Goal: Task Accomplishment & Management: Complete application form

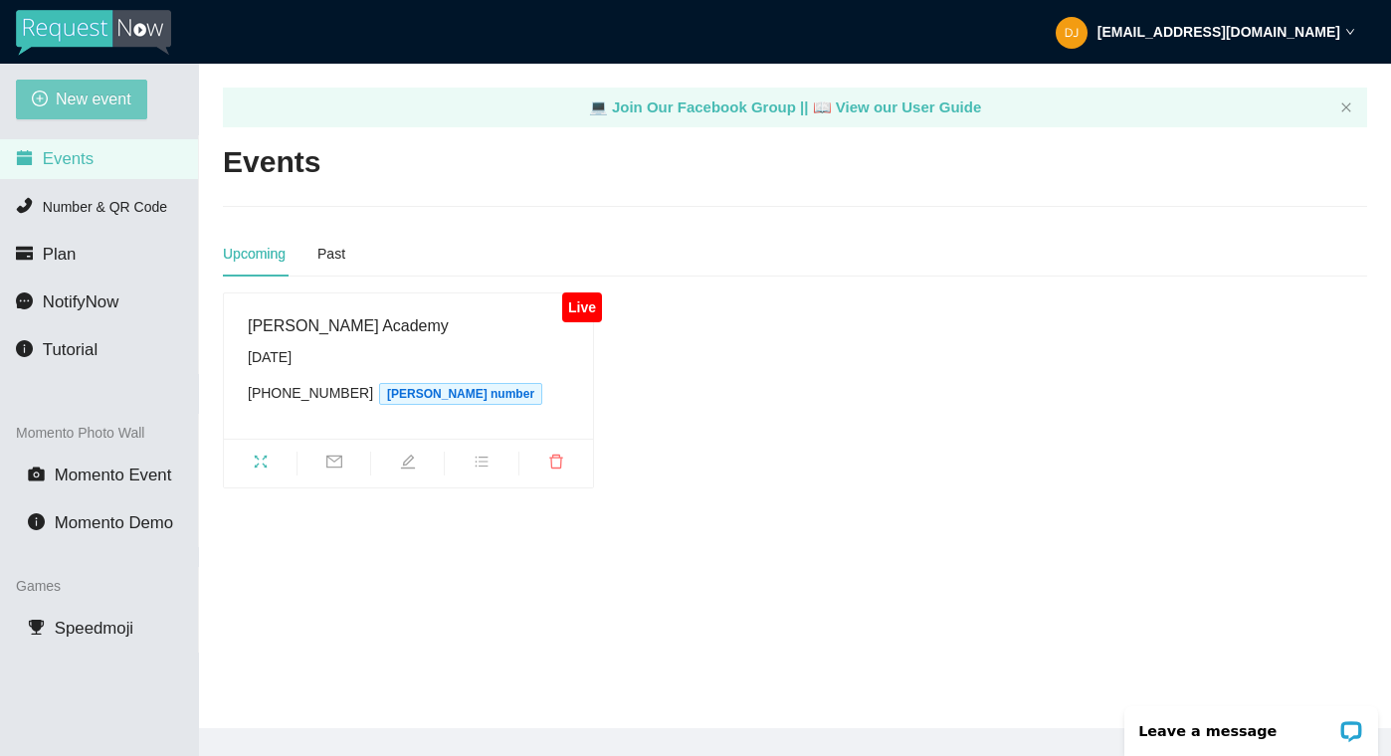
click at [87, 88] on span "New event" at bounding box center [94, 99] width 76 height 25
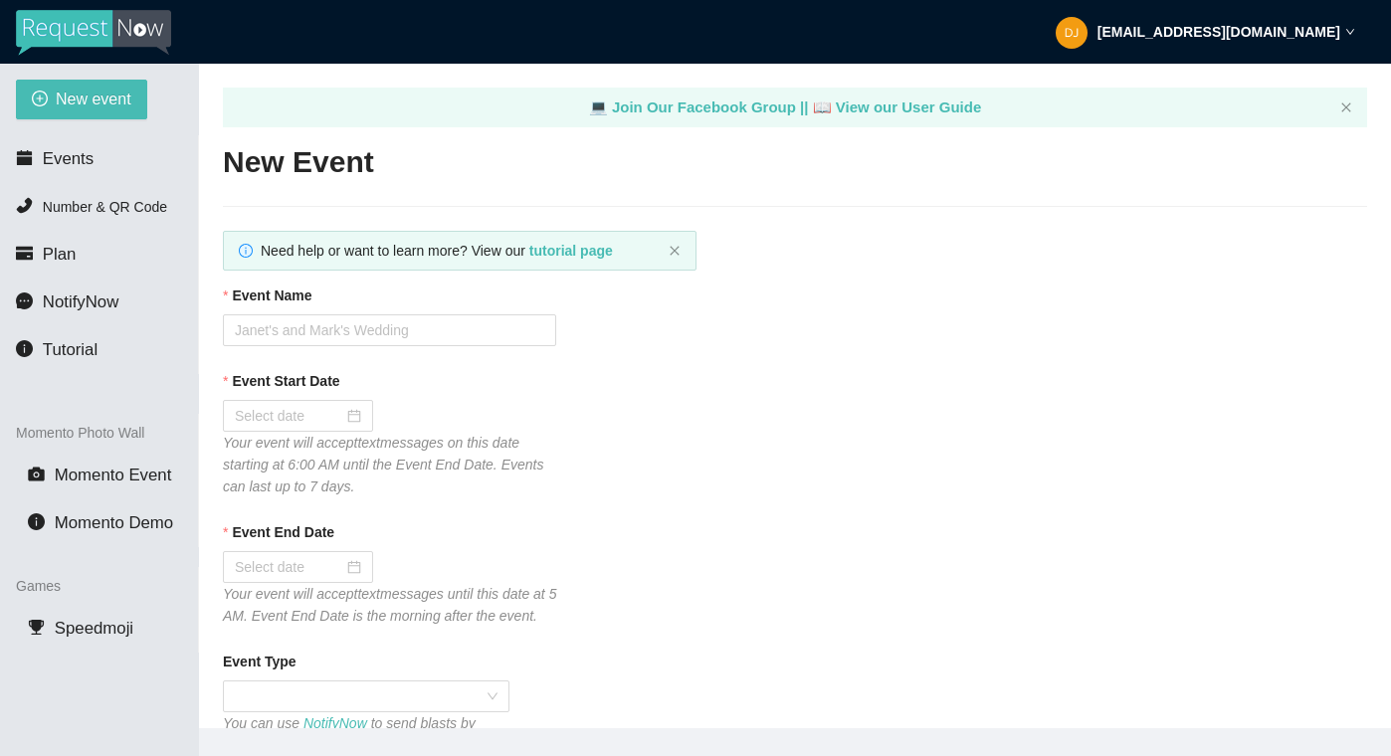
type textarea "[URL][DOMAIN_NAME]"
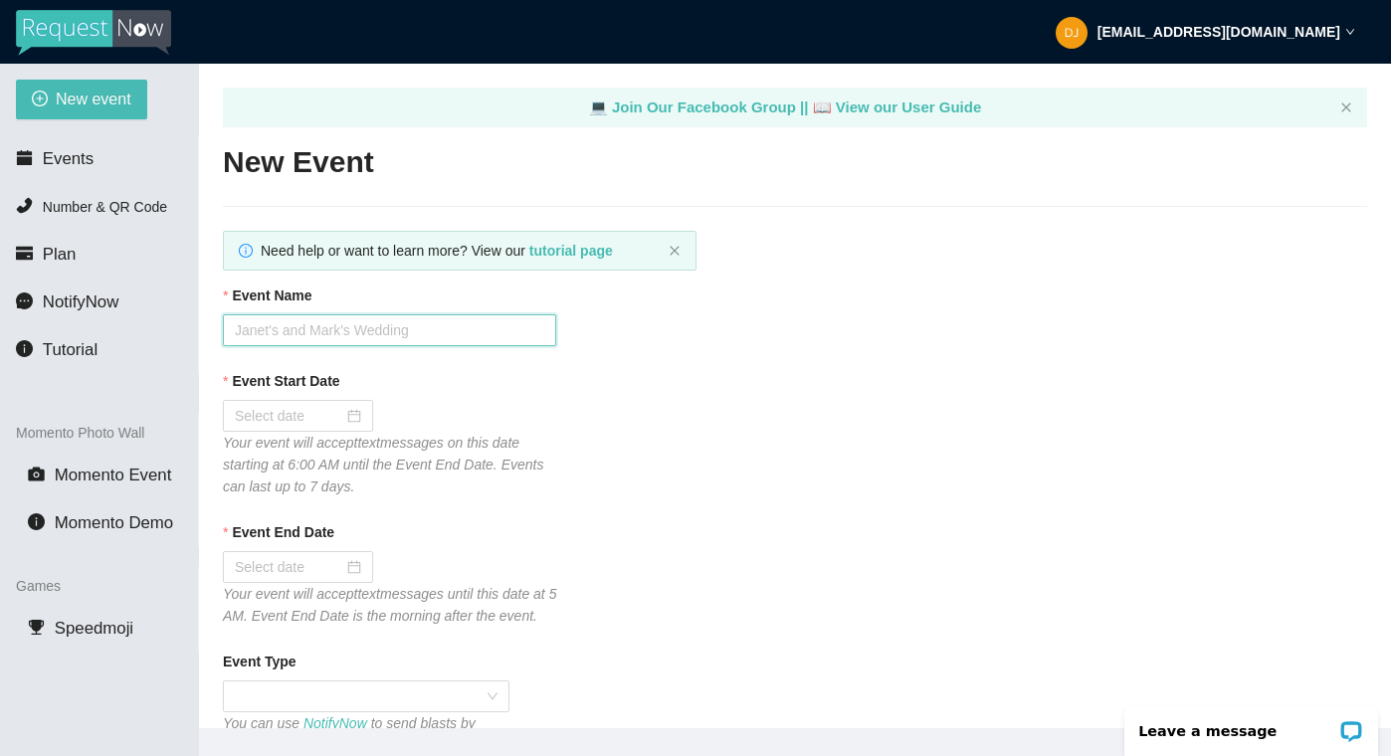
click at [301, 328] on input "Event Name" at bounding box center [389, 330] width 333 height 32
type input "Karaoke [DATE] at [PERSON_NAME]"
click at [339, 416] on div at bounding box center [298, 416] width 126 height 22
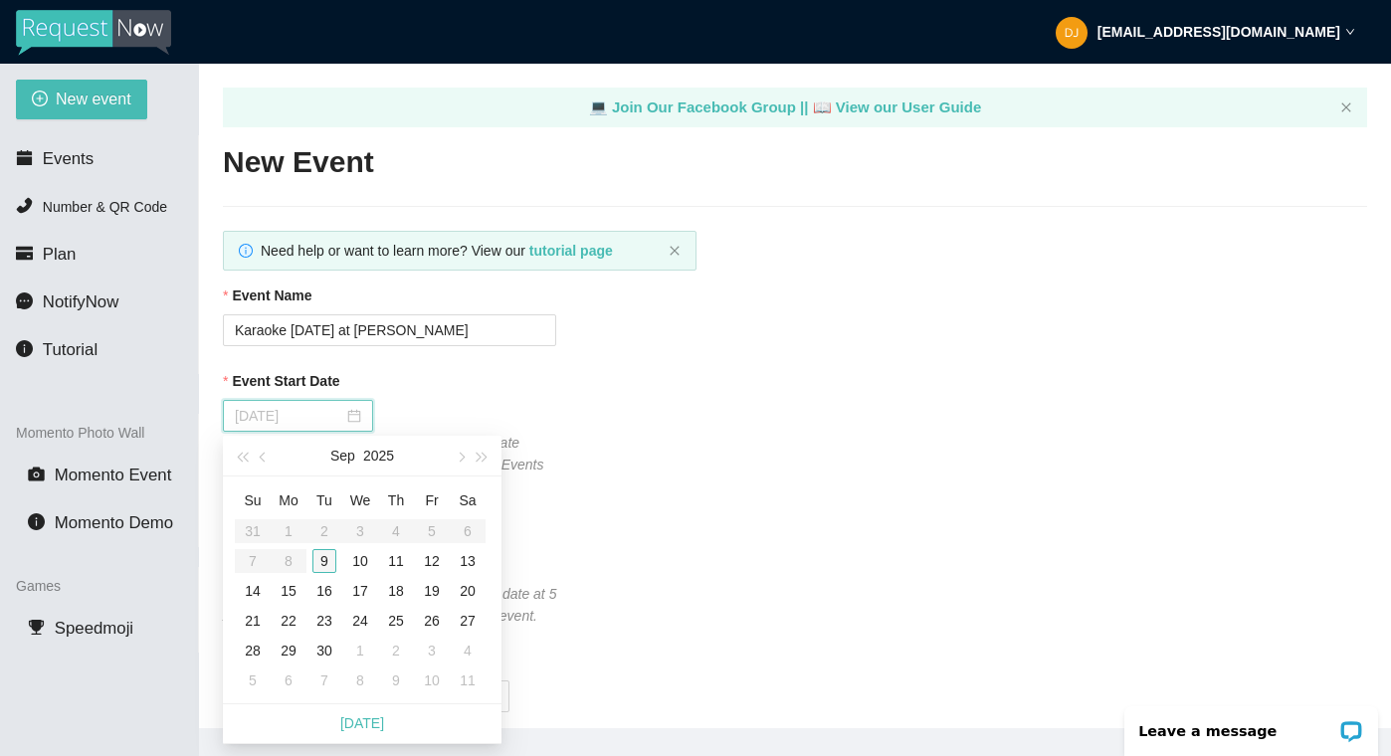
type input "[DATE]"
click at [329, 558] on div "9" at bounding box center [324, 561] width 24 height 24
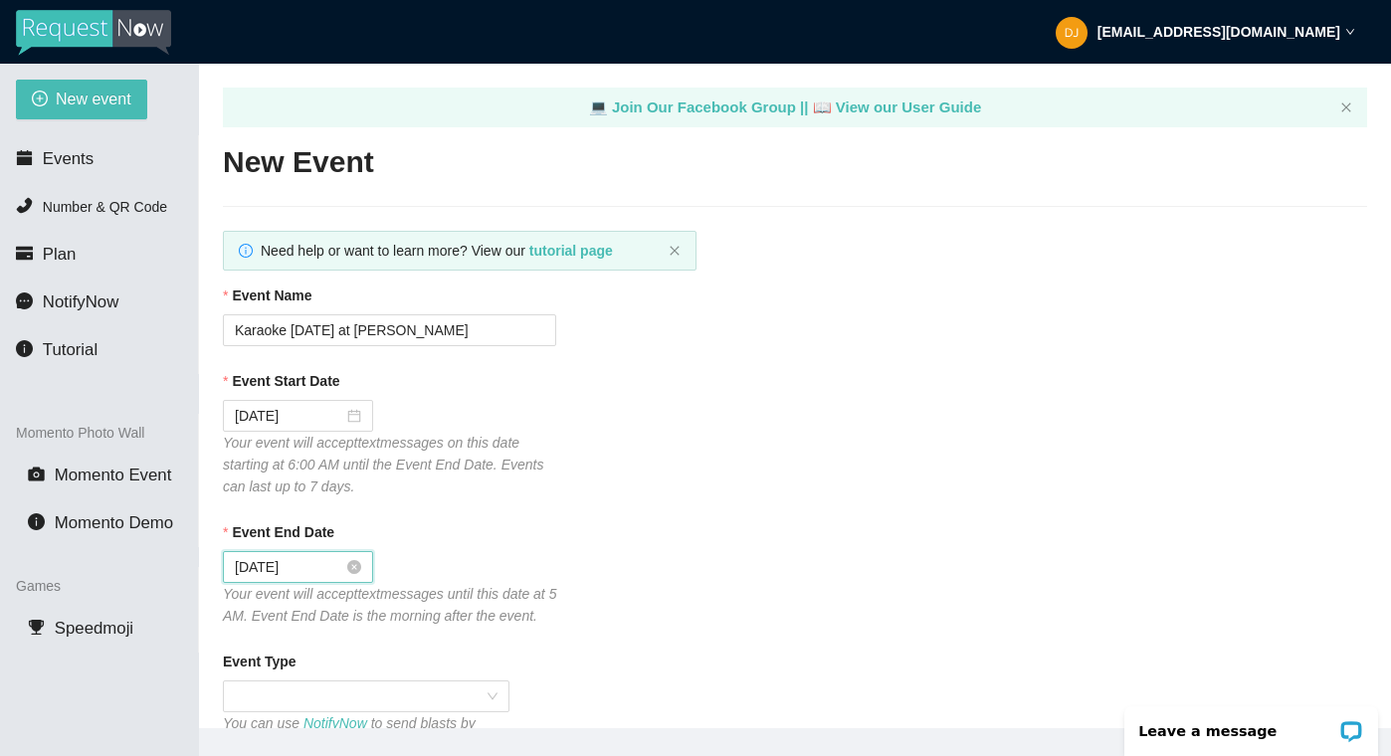
click at [287, 564] on input "[DATE]" at bounding box center [289, 567] width 108 height 22
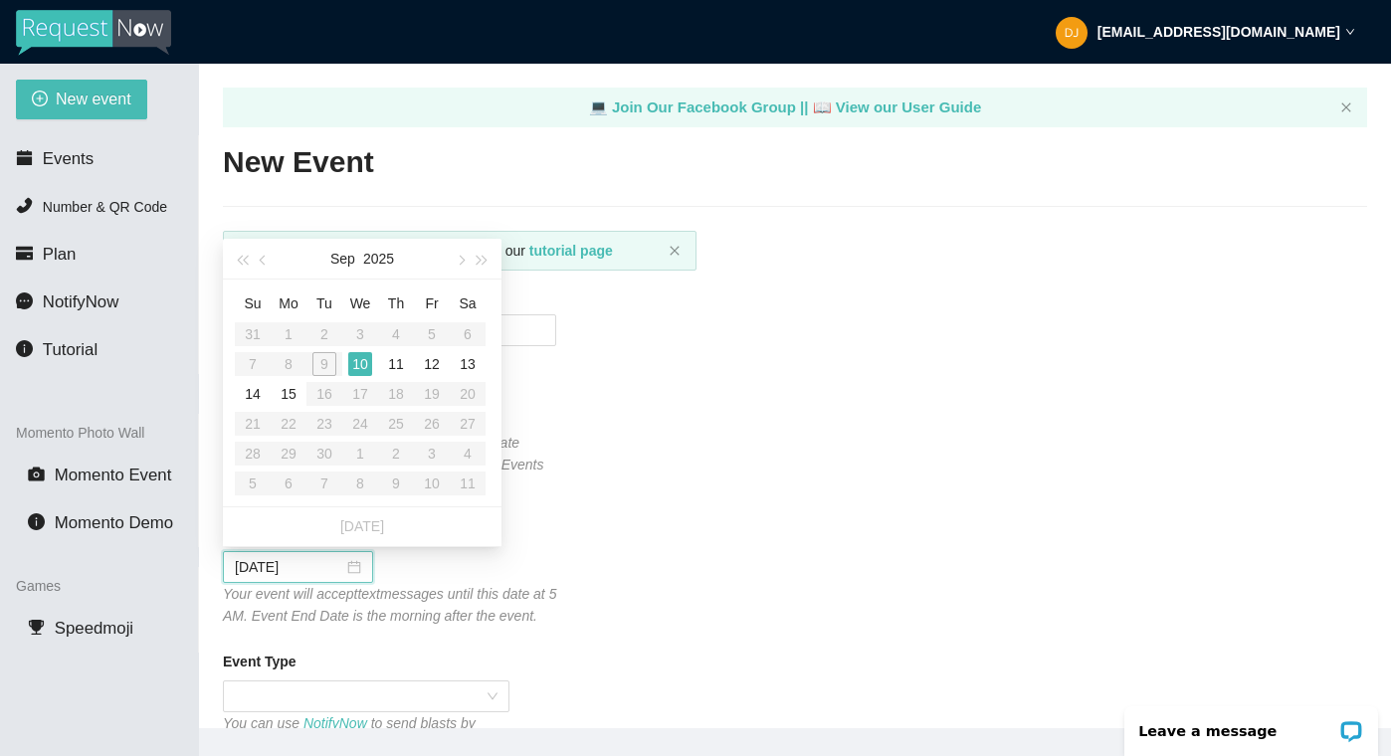
type input "[DATE]"
click at [368, 363] on div "10" at bounding box center [360, 364] width 24 height 24
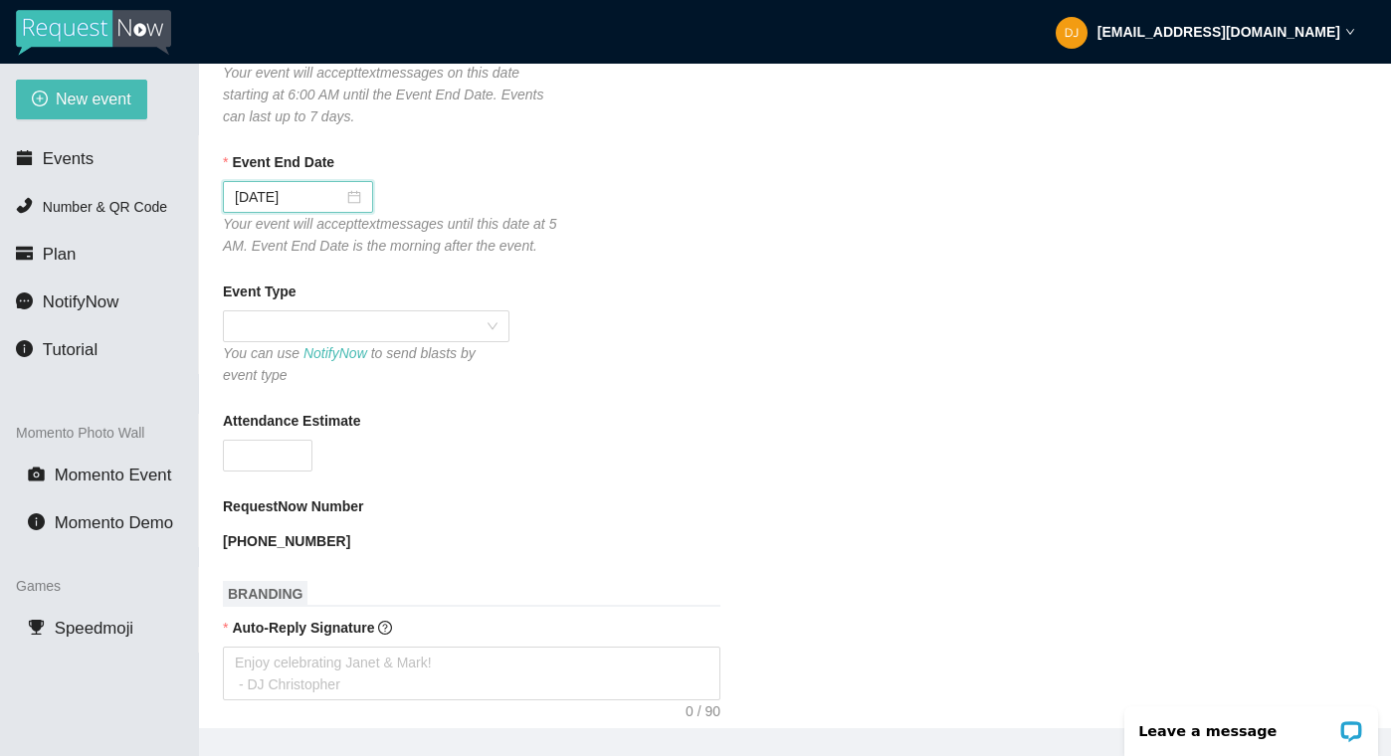
scroll to position [381, 0]
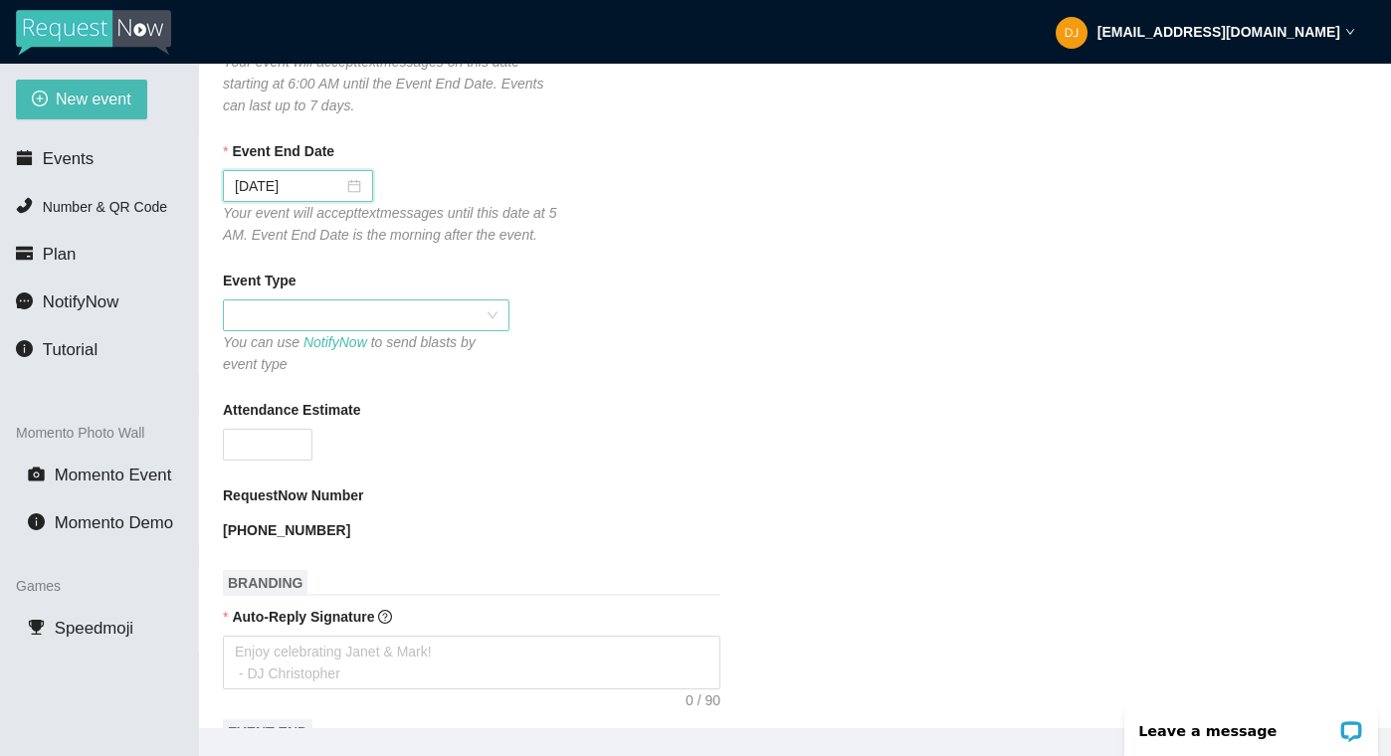
click at [347, 330] on span at bounding box center [366, 315] width 263 height 30
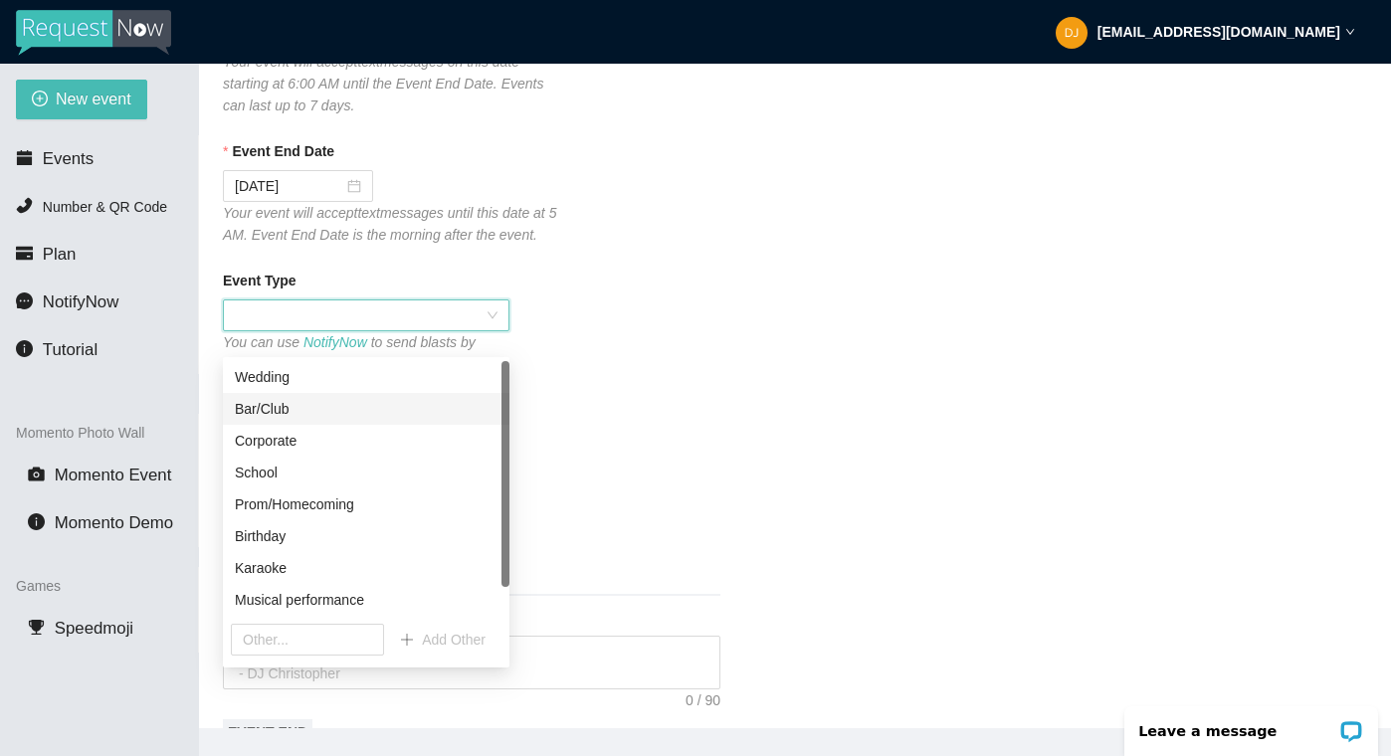
click at [327, 406] on div "Bar/Club" at bounding box center [366, 409] width 263 height 22
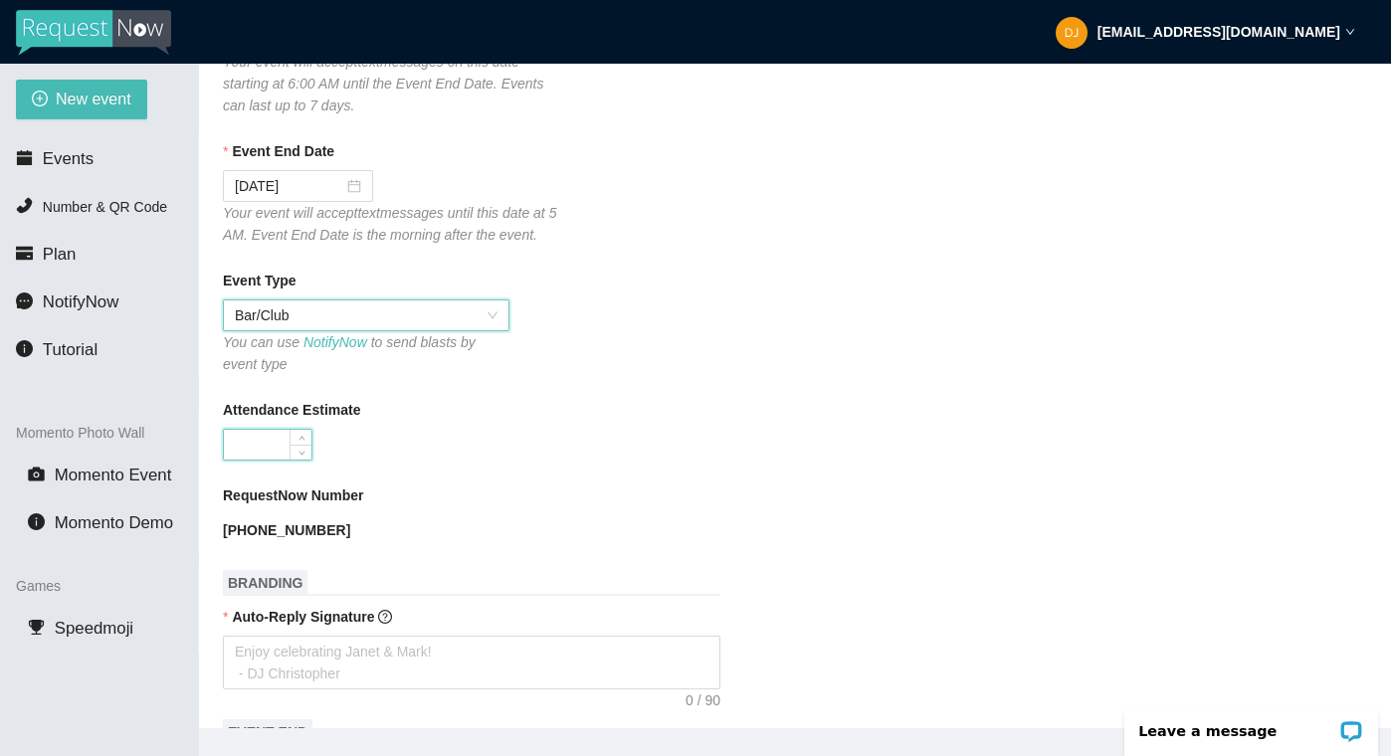
click at [245, 460] on input "Attendance Estimate" at bounding box center [268, 445] width 88 height 30
type input "2"
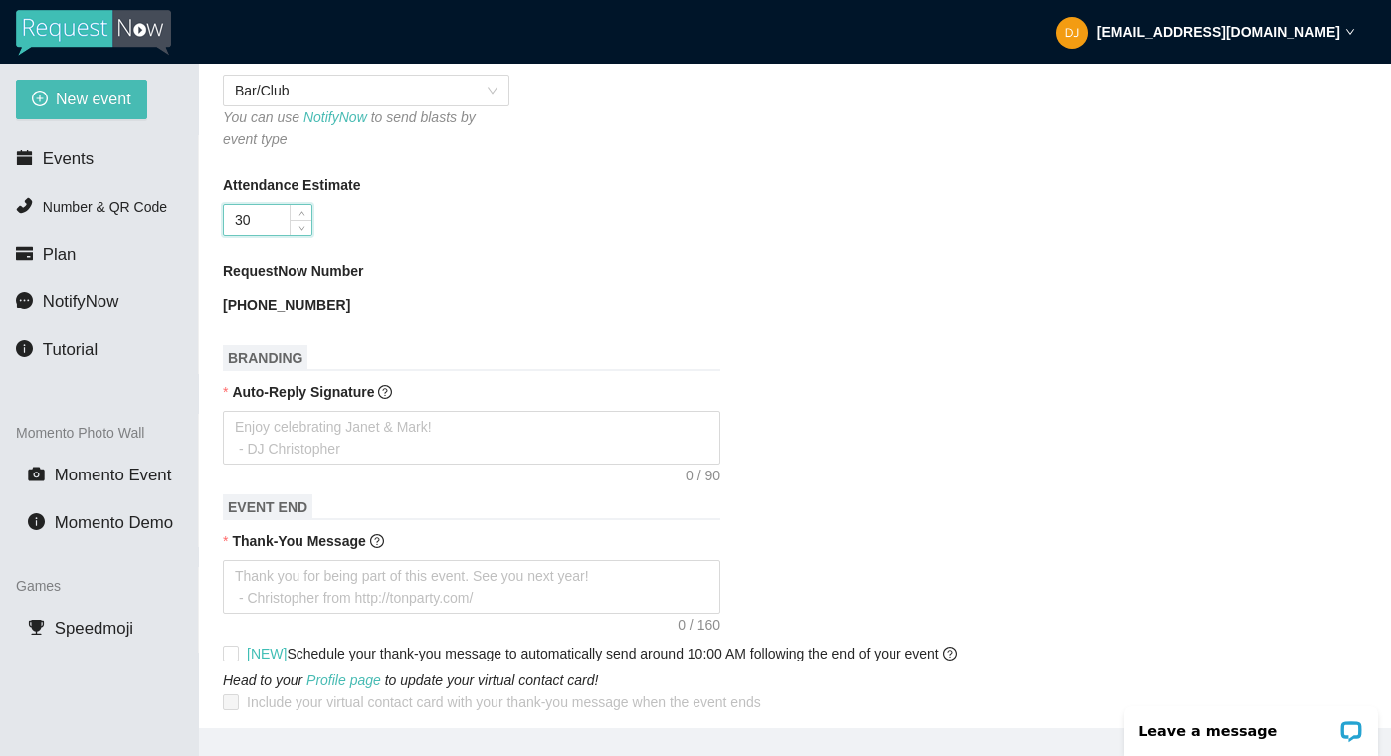
scroll to position [634, 0]
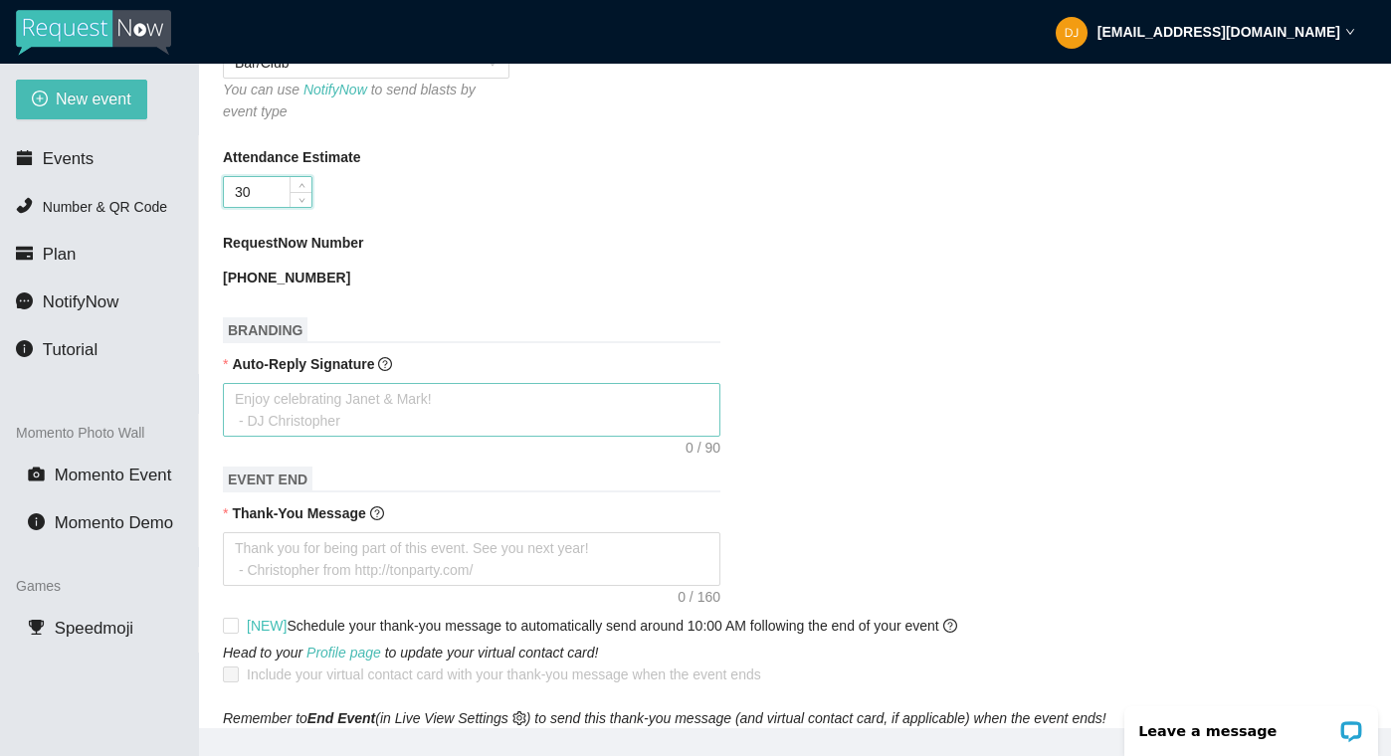
type input "30"
click at [288, 435] on textarea "Auto-Reply Signature" at bounding box center [471, 410] width 497 height 54
type textarea "R"
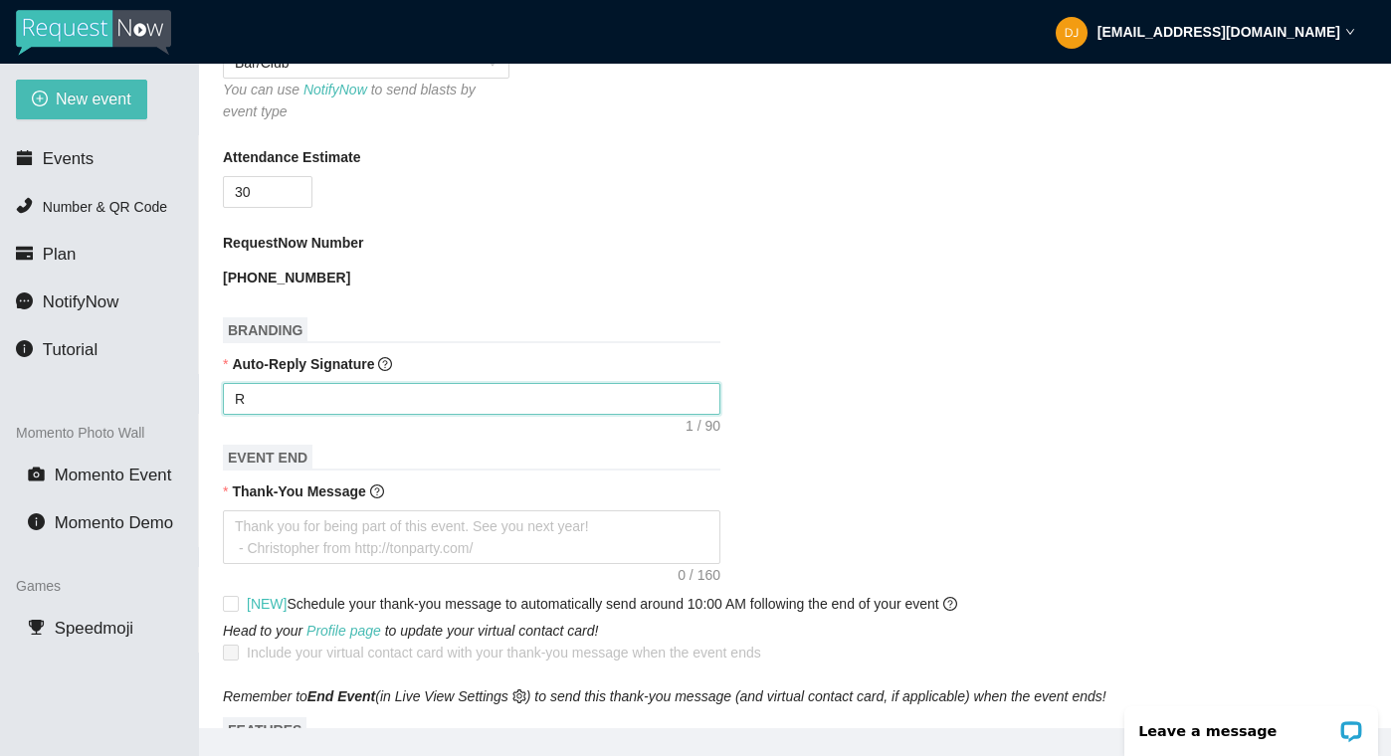
type textarea "Re"
type textarea "Req"
type textarea "Requ"
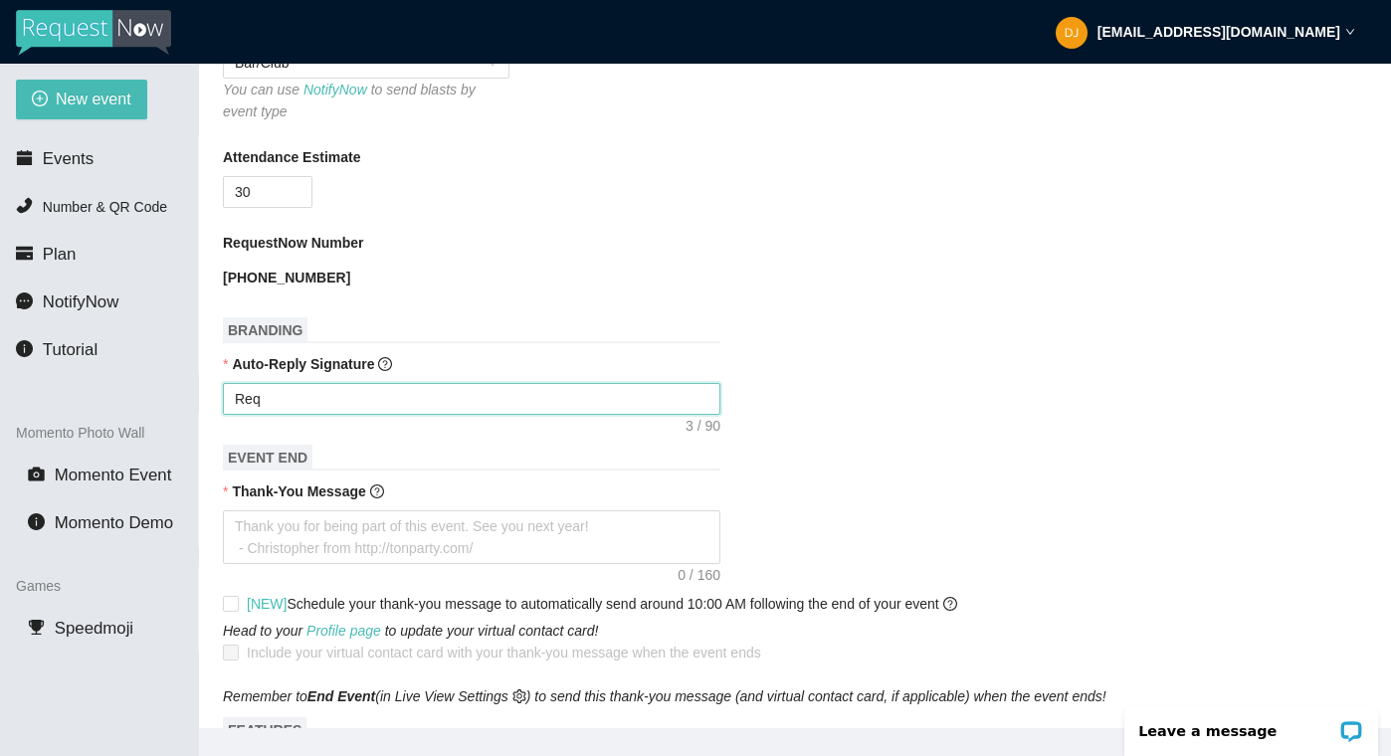
type textarea "Requ"
type textarea "Reque"
type textarea "Reques"
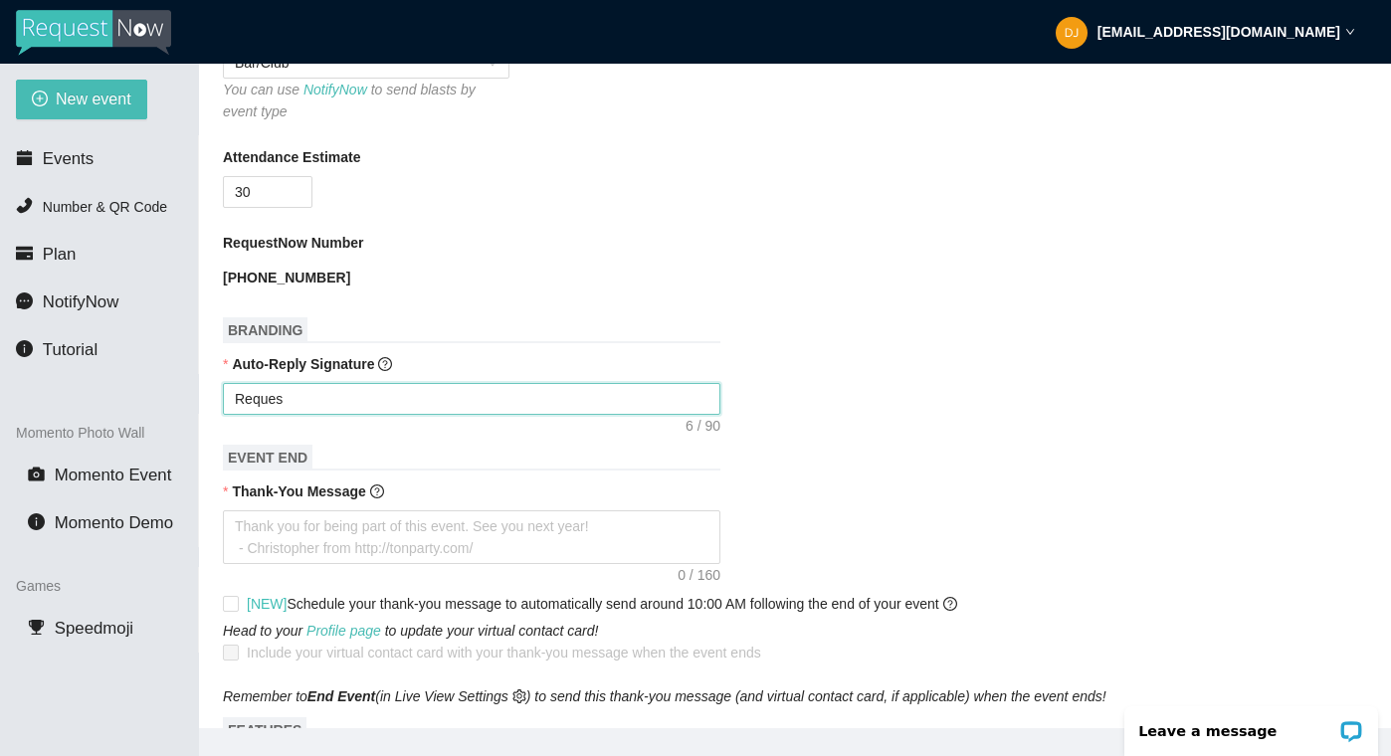
type textarea "Request"
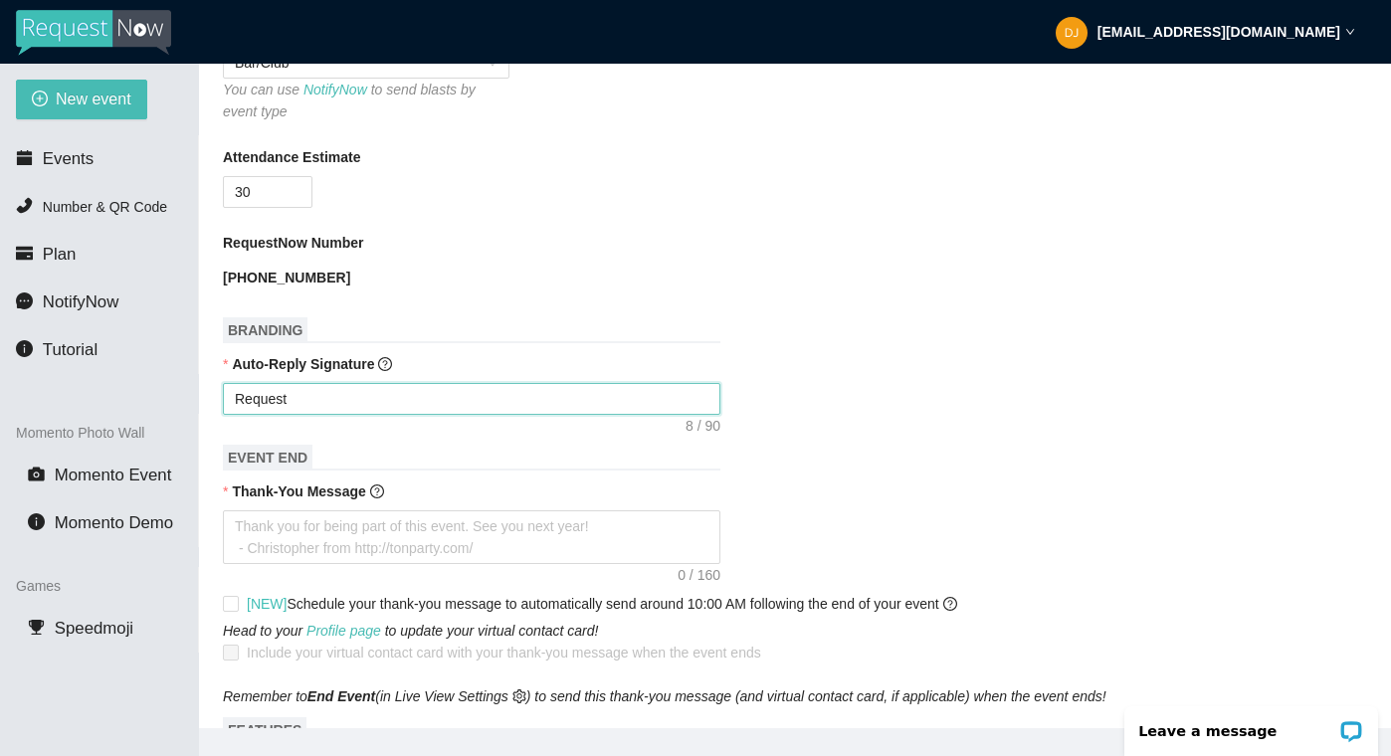
type textarea "Request"
type textarea "Reques"
type textarea "Reque"
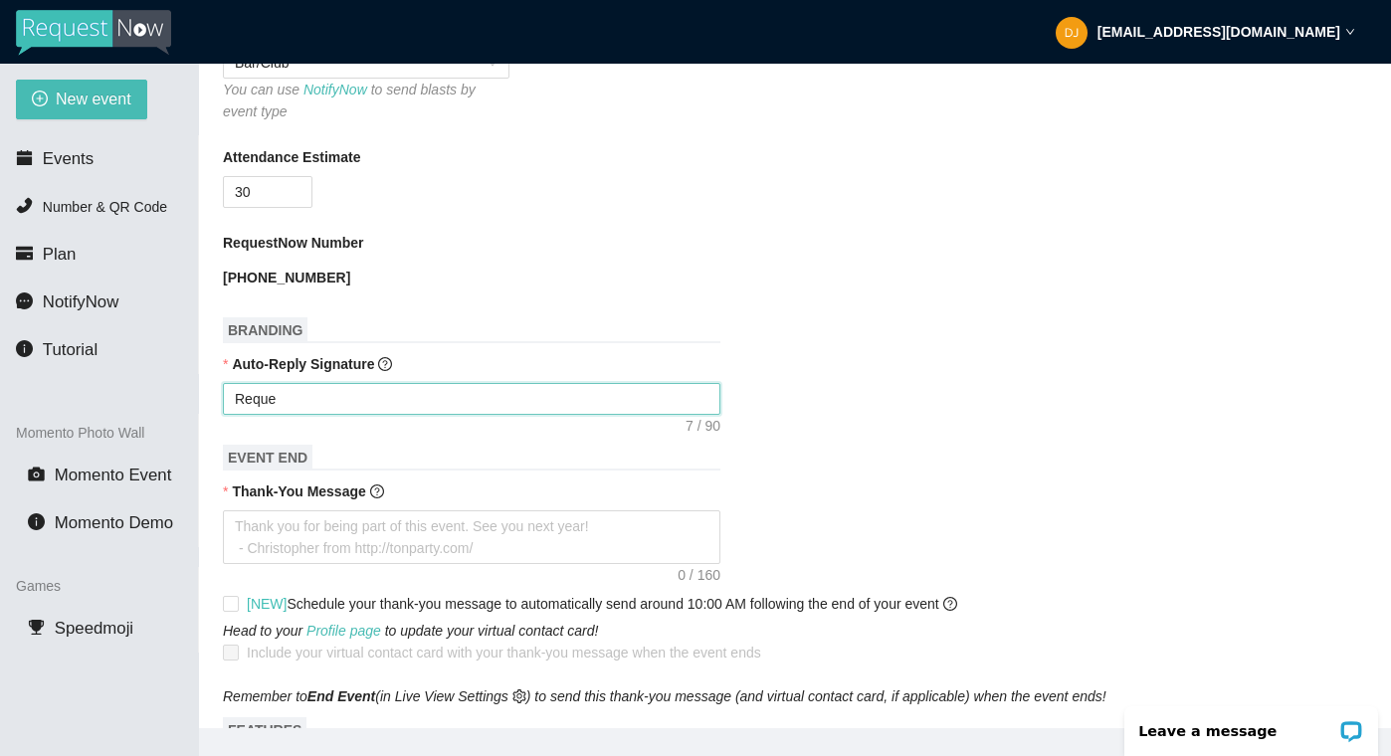
type textarea "Requ"
type textarea "Req"
type textarea "Re"
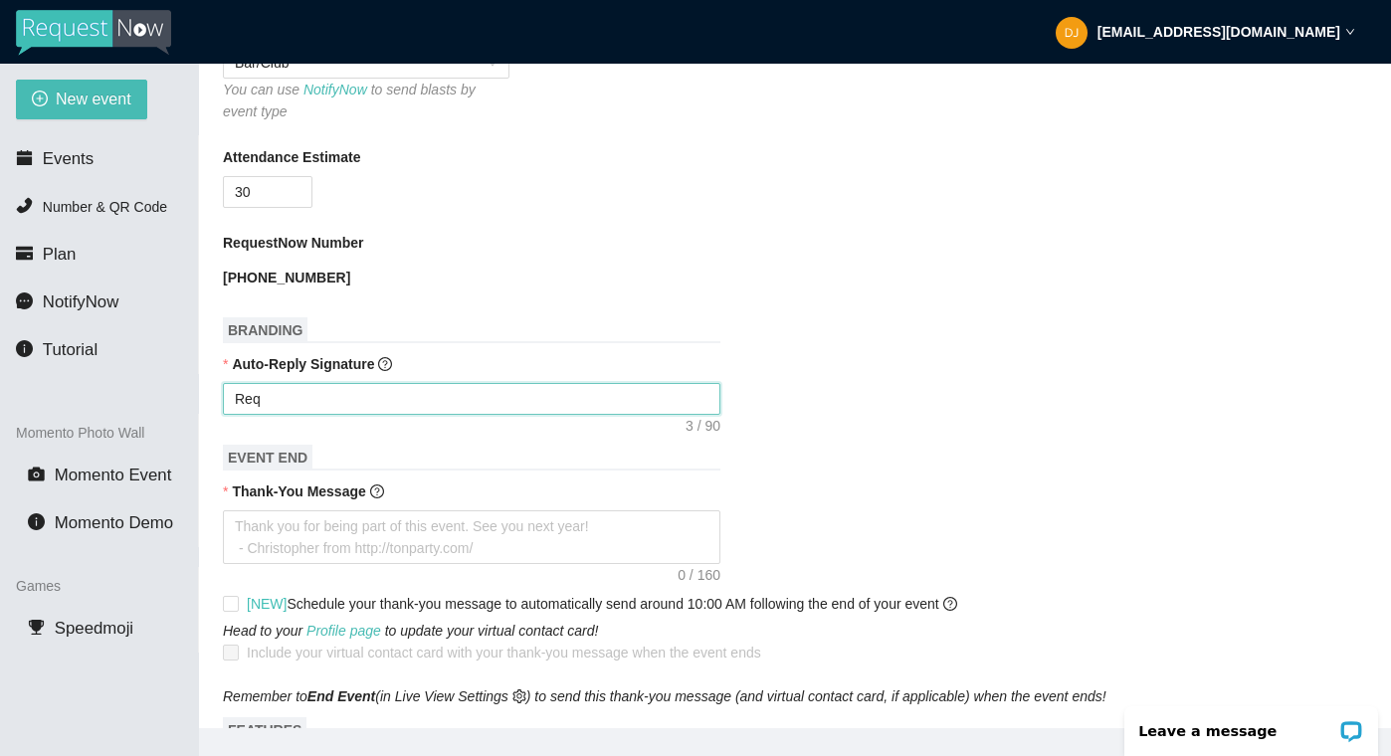
type textarea "Re"
type textarea "R"
type textarea "Enjoy celebrating [PERSON_NAME] & [PERSON_NAME]! - [PERSON_NAME]"
